Goal: Obtain resource: Download file/media

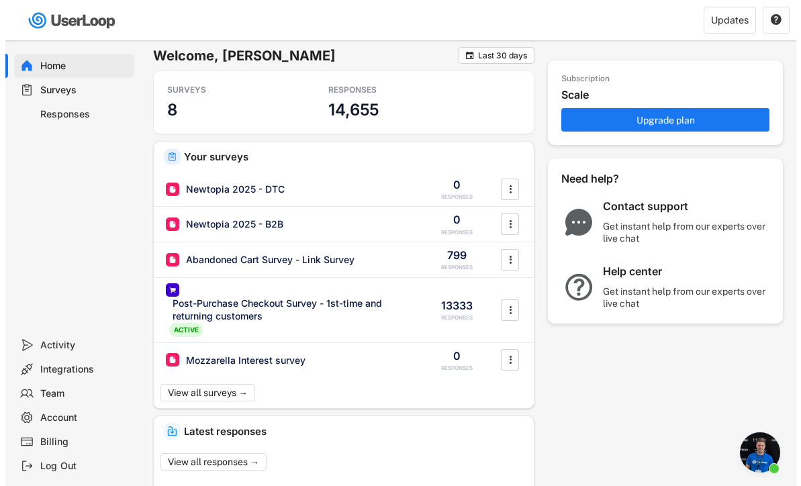
scroll to position [6945, 0]
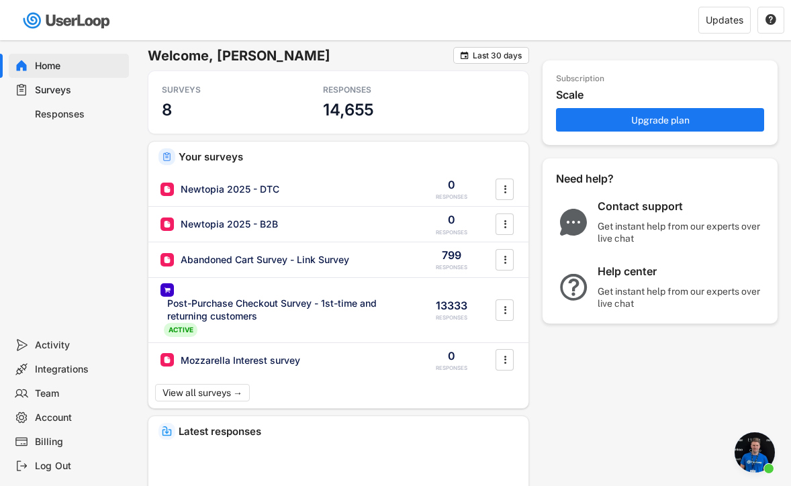
click at [60, 87] on div "Surveys" at bounding box center [79, 90] width 89 height 13
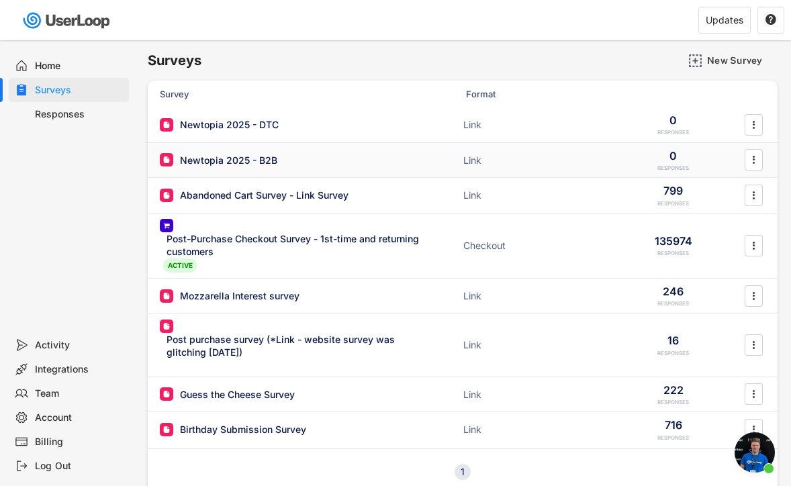
click at [246, 168] on div "Newtopia 2025 - B2B Link 0 RESPONSES " at bounding box center [463, 160] width 630 height 35
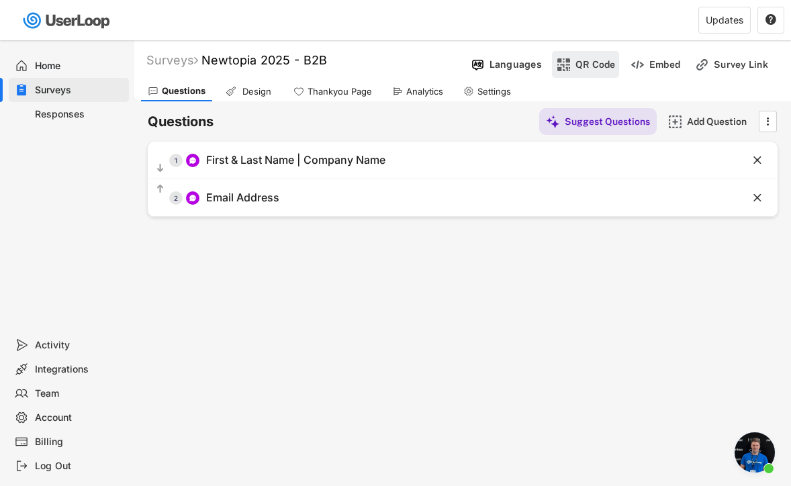
click at [602, 62] on div "QR Code" at bounding box center [595, 64] width 40 height 12
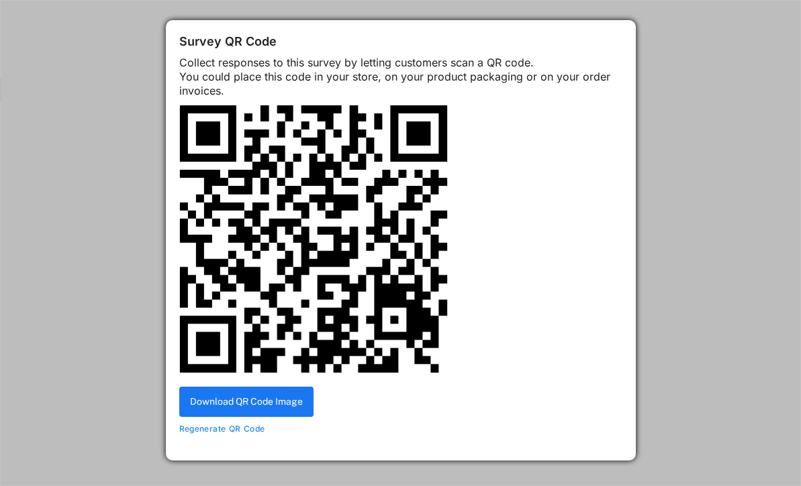
click at [285, 296] on img at bounding box center [313, 239] width 268 height 268
click at [303, 413] on button "Download QR Code Image" at bounding box center [246, 402] width 134 height 30
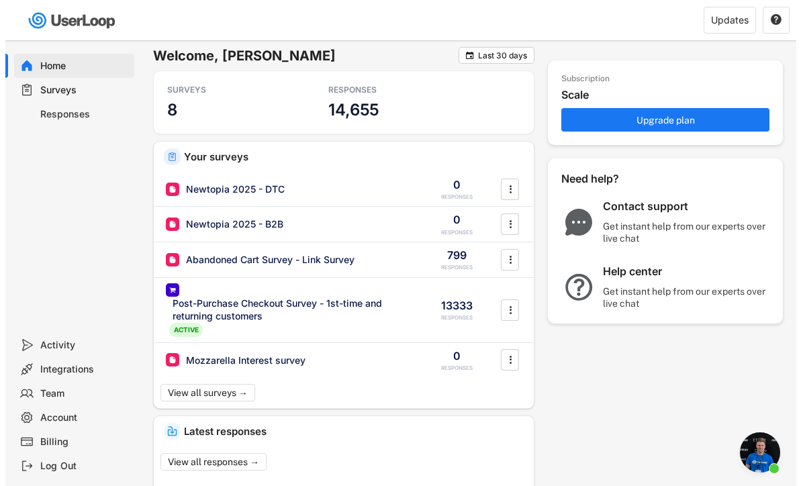
scroll to position [6945, 0]
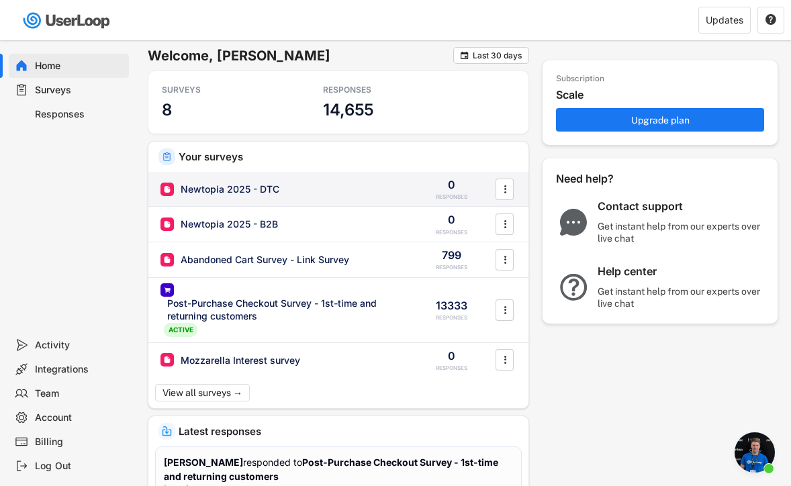
click at [258, 193] on div "Newtopia 2025 - DTC" at bounding box center [230, 189] width 99 height 13
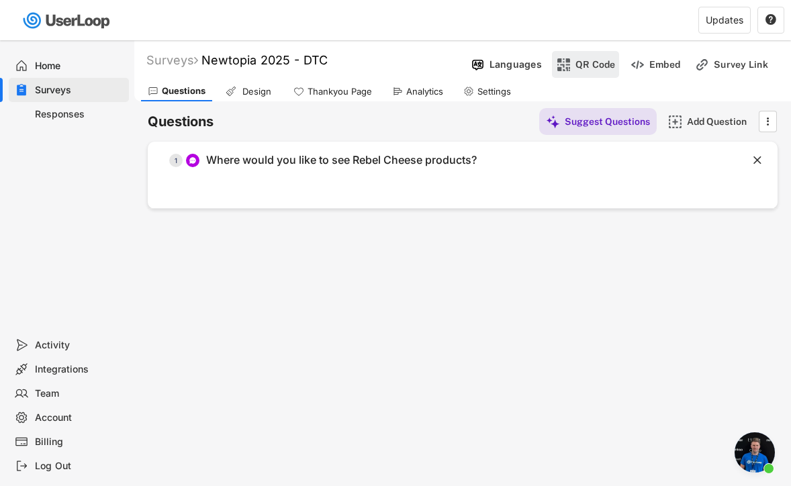
click at [607, 68] on div "QR Code" at bounding box center [595, 64] width 40 height 12
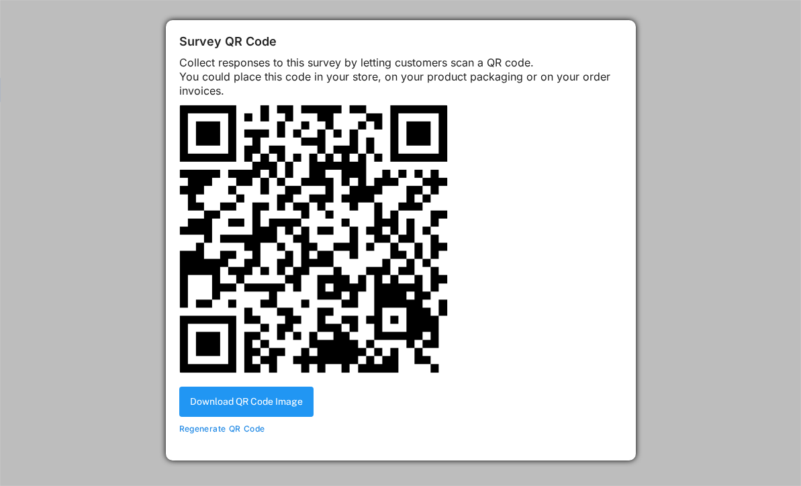
click at [281, 413] on button "Download QR Code Image" at bounding box center [246, 402] width 134 height 30
